Goal: Information Seeking & Learning: Check status

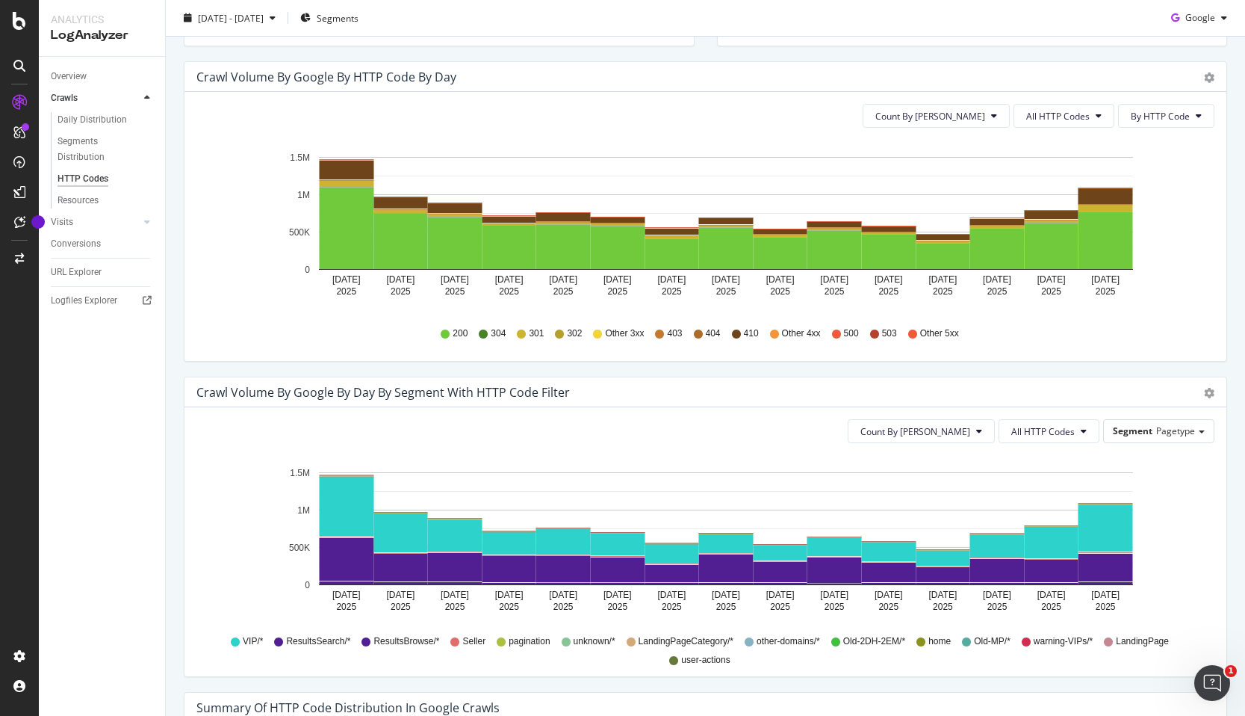
scroll to position [459, 0]
